Goal: Find specific page/section: Find specific page/section

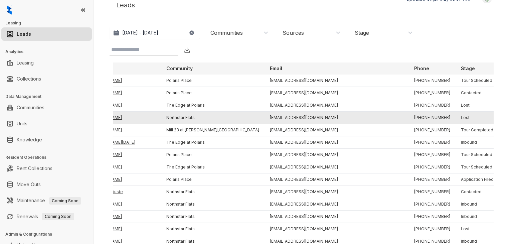
scroll to position [0, 25]
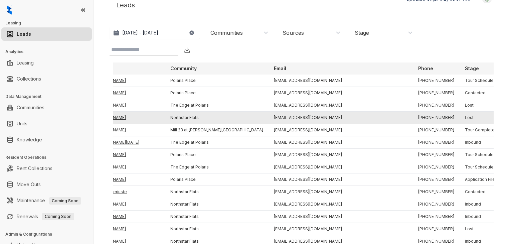
click at [269, 127] on td "[EMAIL_ADDRESS][DOMAIN_NAME]" at bounding box center [341, 130] width 144 height 12
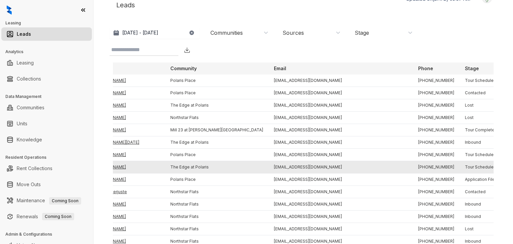
click at [120, 166] on td "[PERSON_NAME]" at bounding box center [126, 167] width 77 height 12
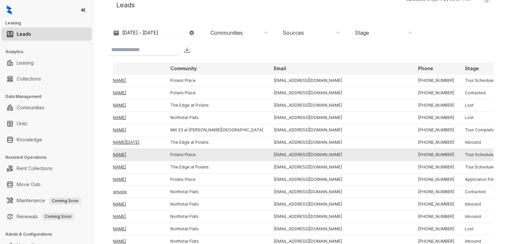
click at [118, 154] on td "[PERSON_NAME]" at bounding box center [126, 155] width 77 height 12
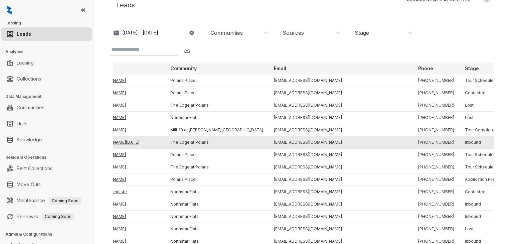
click at [120, 141] on td "[PERSON_NAME][DATE]" at bounding box center [126, 142] width 77 height 12
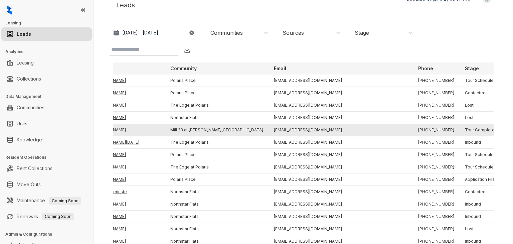
click at [118, 132] on td "[PERSON_NAME]" at bounding box center [126, 130] width 77 height 12
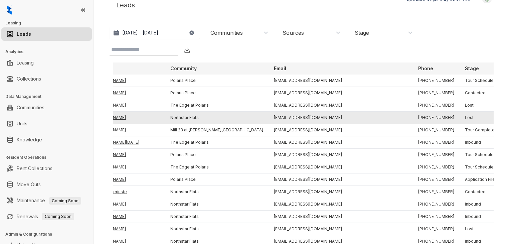
click at [122, 118] on td "[PERSON_NAME]" at bounding box center [126, 118] width 77 height 12
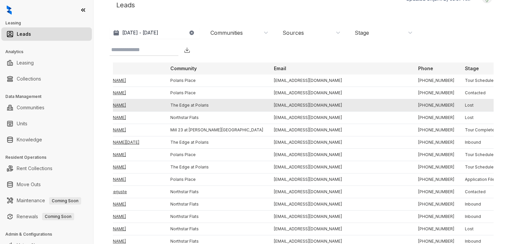
click at [124, 108] on td "[PERSON_NAME]" at bounding box center [126, 105] width 77 height 12
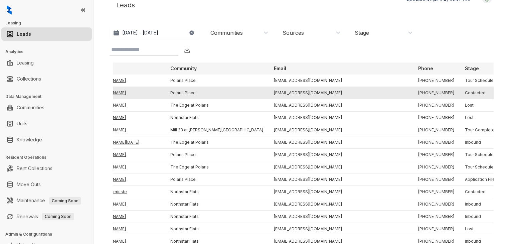
click at [121, 95] on td "[PERSON_NAME]" at bounding box center [126, 93] width 77 height 12
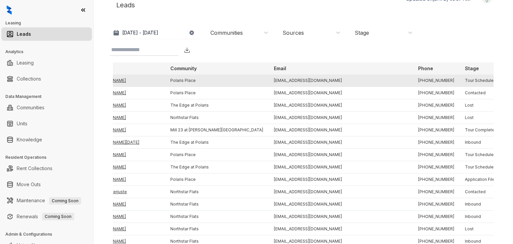
click at [122, 78] on td "[PERSON_NAME]" at bounding box center [126, 81] width 77 height 12
